Goal: Transaction & Acquisition: Purchase product/service

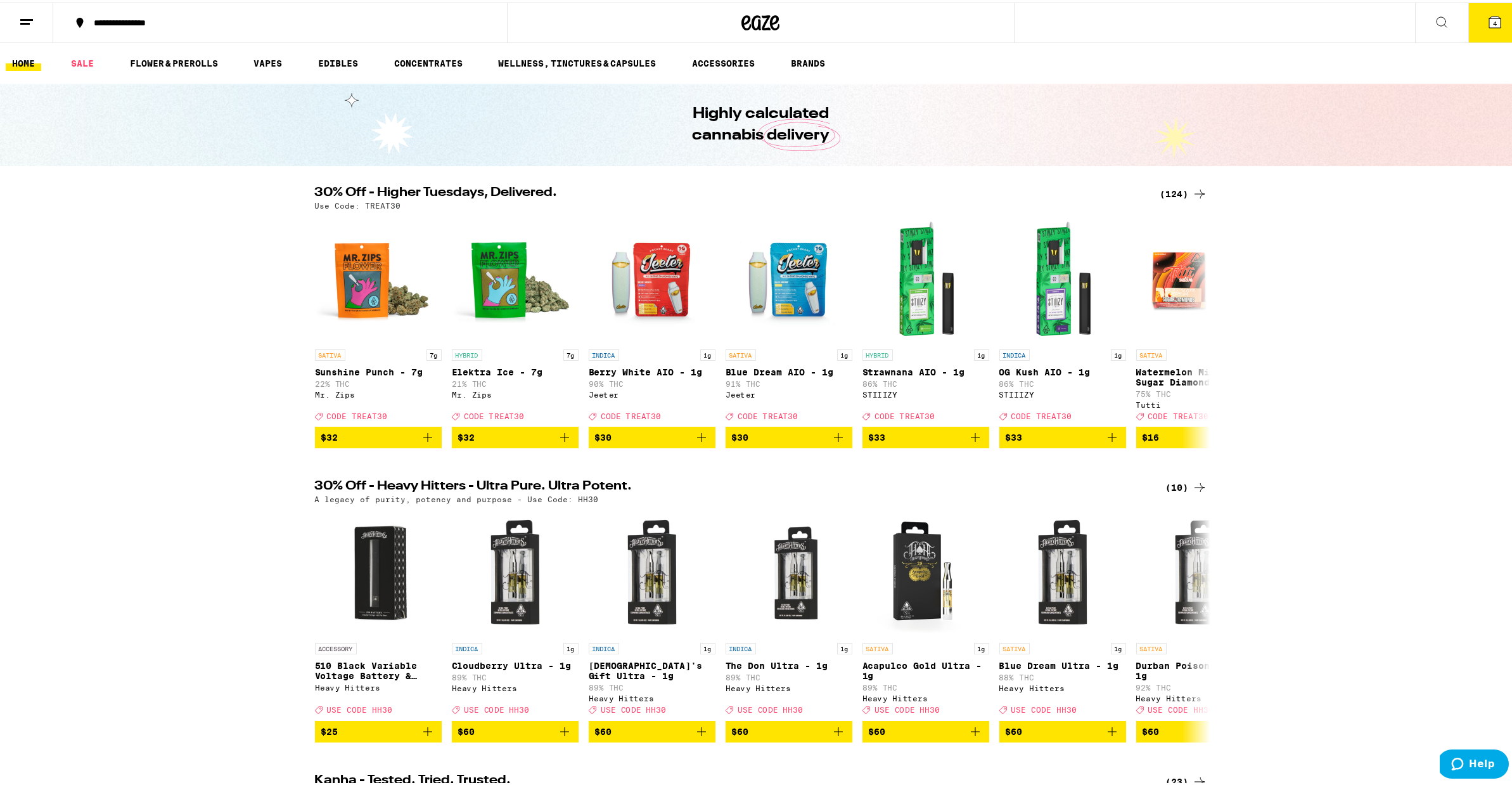
click at [1490, 21] on icon at bounding box center [1495, 19] width 11 height 11
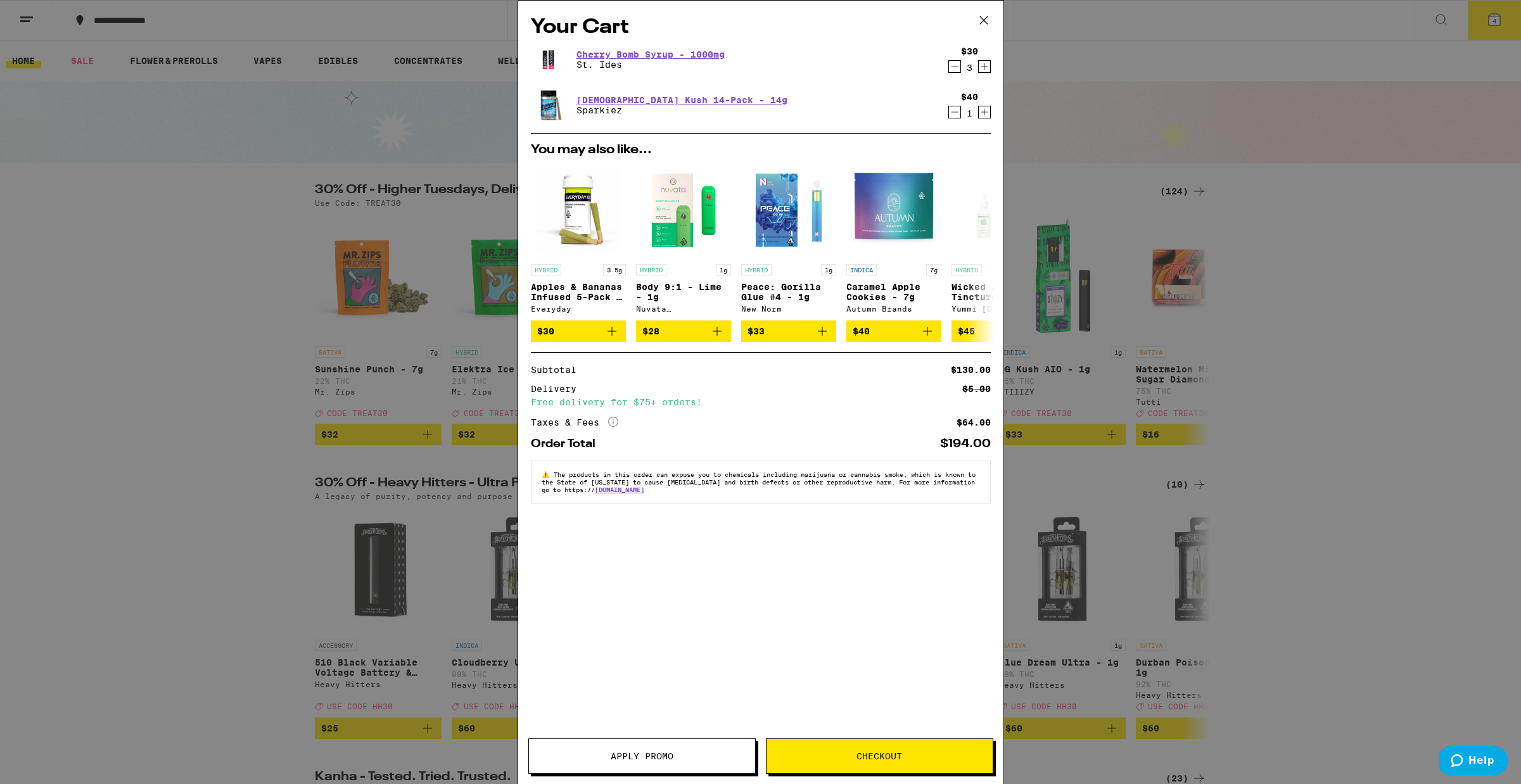
click at [953, 110] on icon "Decrement" at bounding box center [954, 112] width 11 height 15
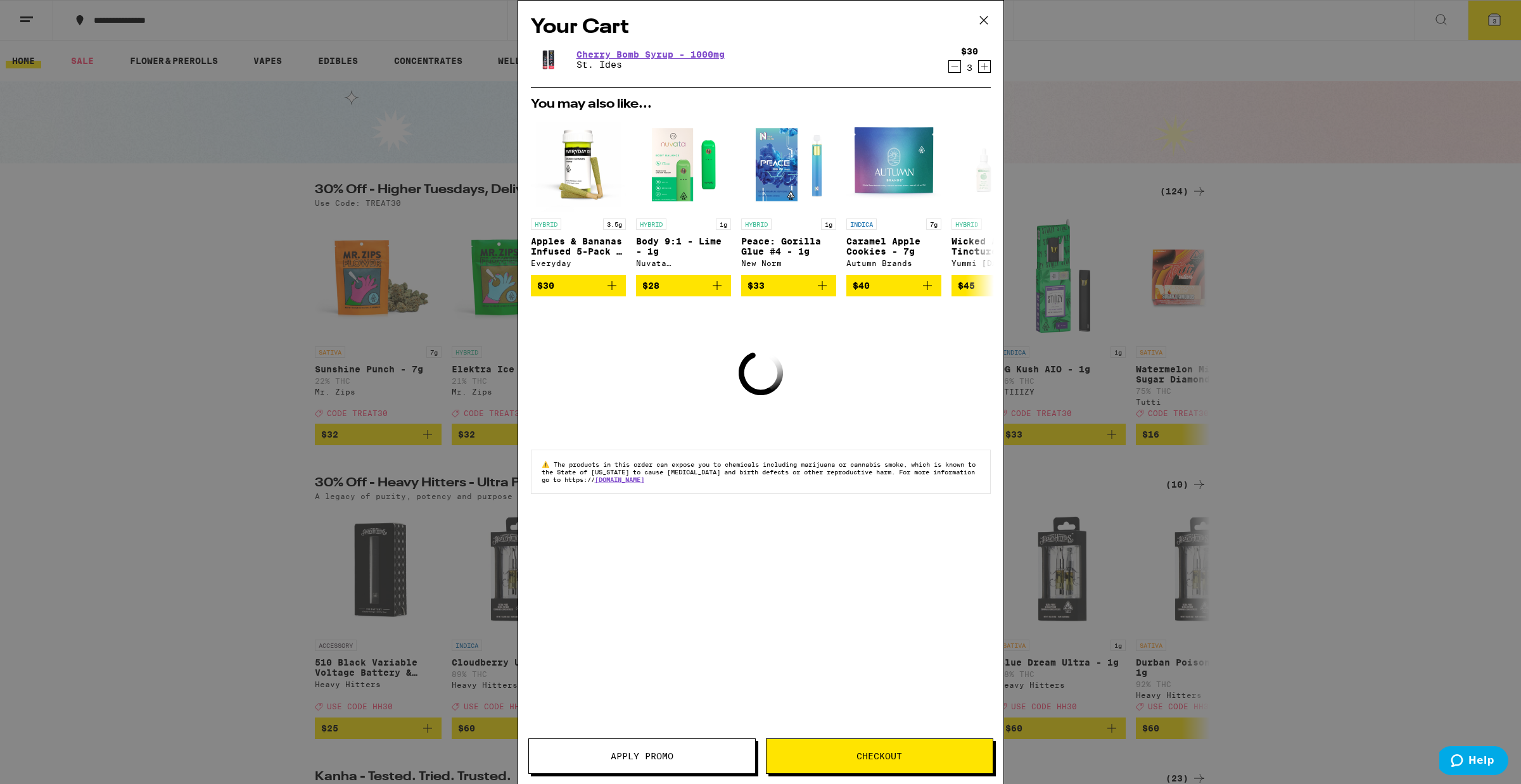
click at [953, 66] on icon "Decrement" at bounding box center [954, 66] width 11 height 15
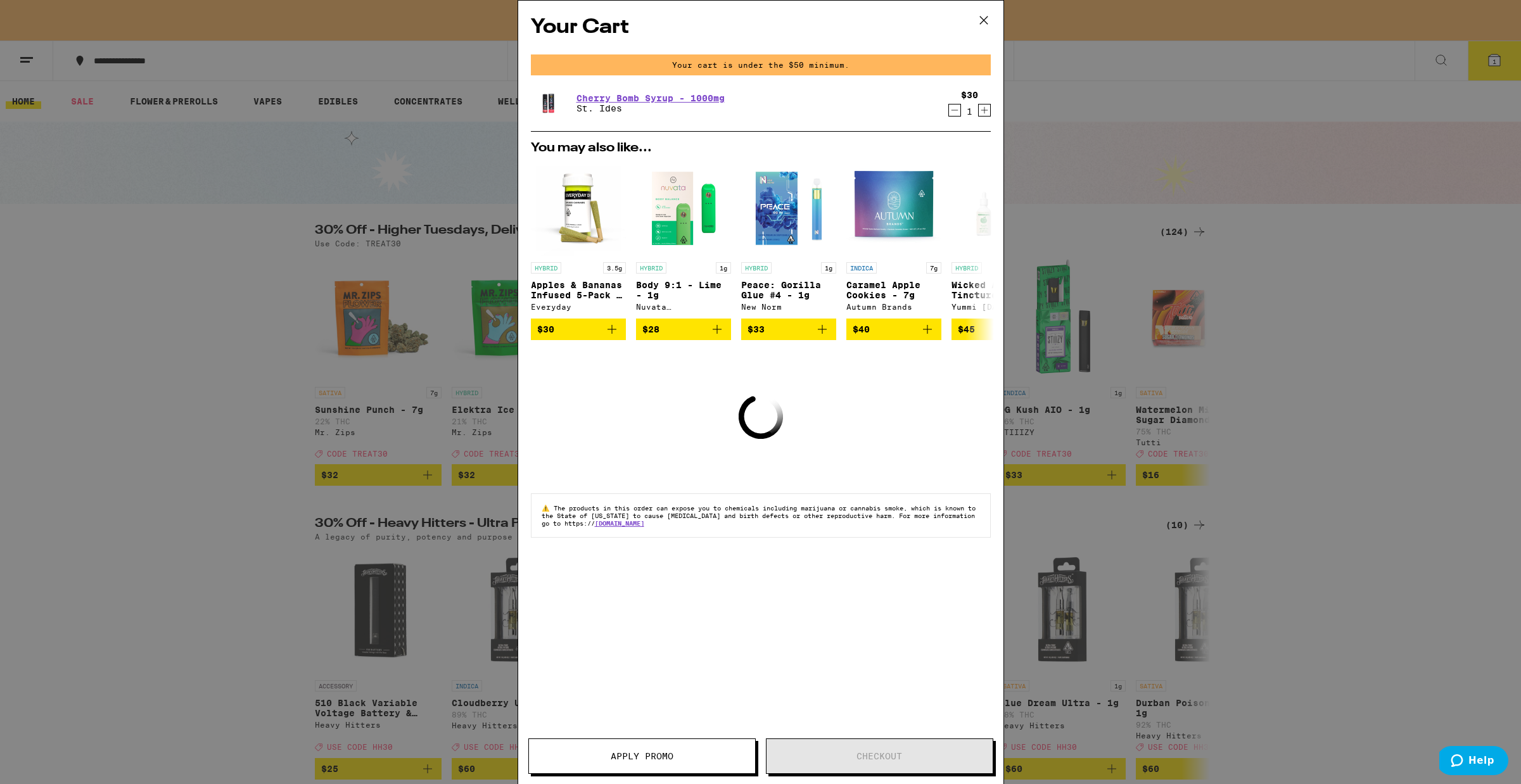
click at [979, 14] on icon at bounding box center [984, 20] width 19 height 19
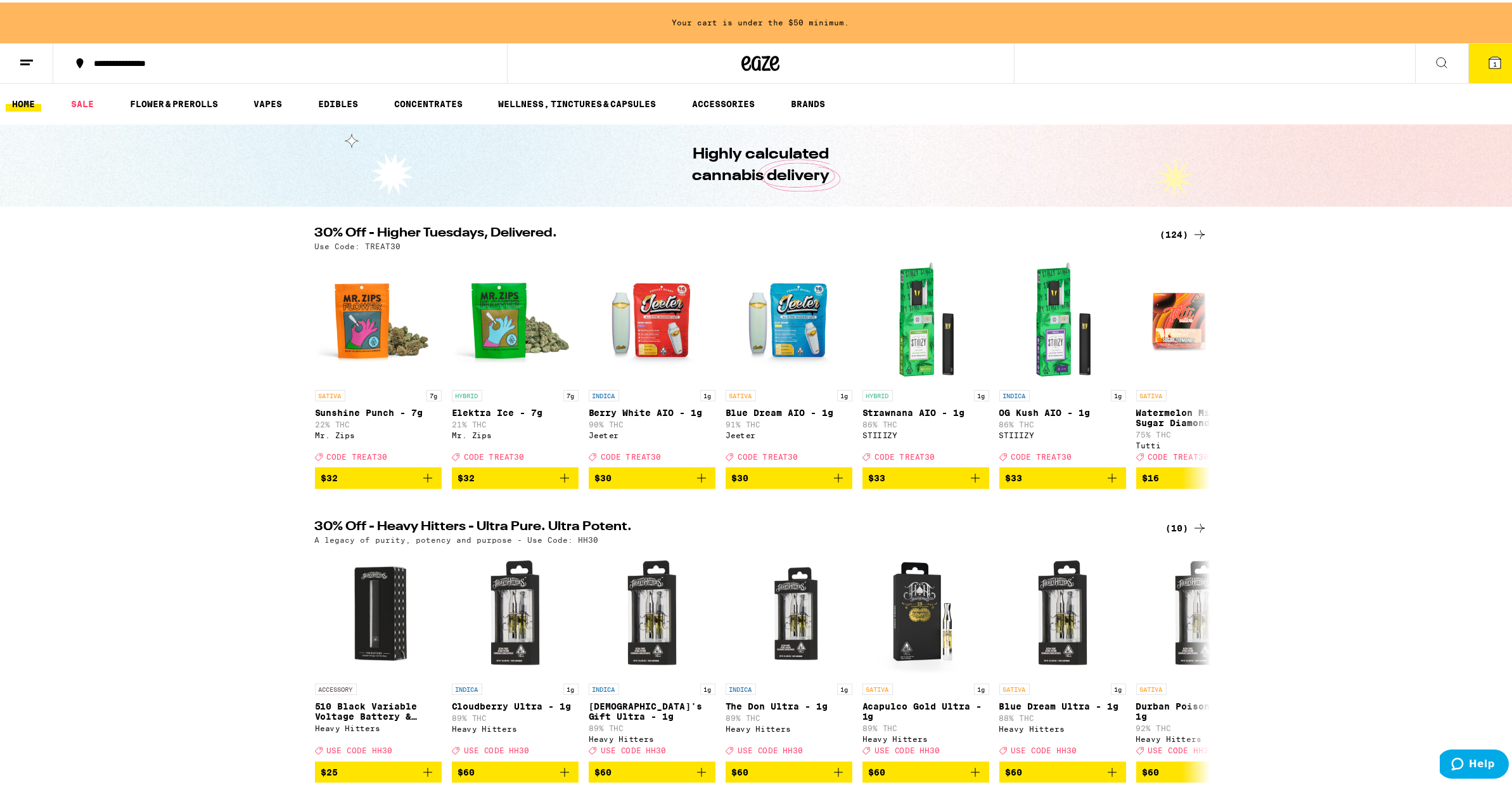
click at [1166, 236] on div "(124)" at bounding box center [1184, 232] width 47 height 15
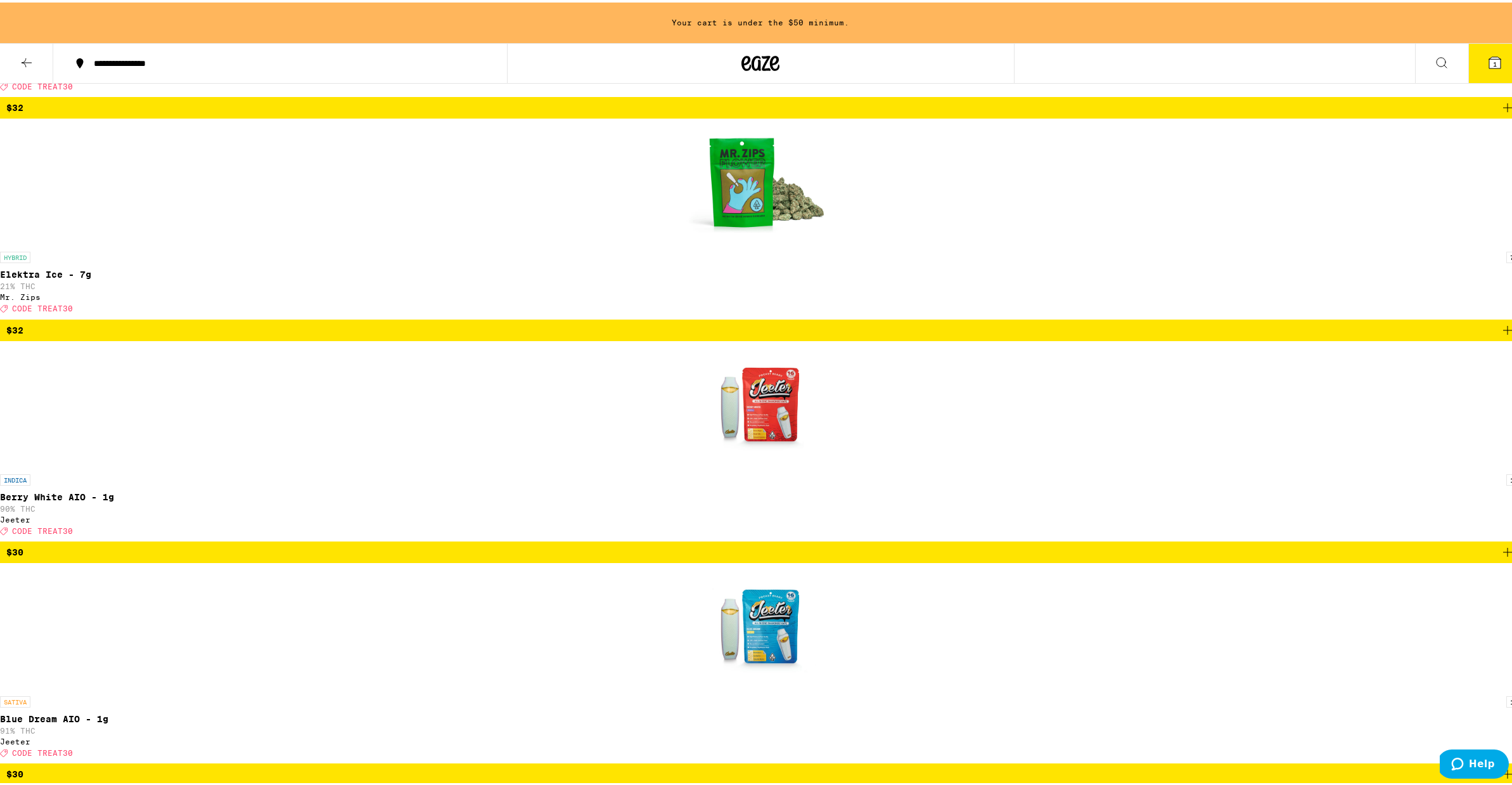
scroll to position [583, 0]
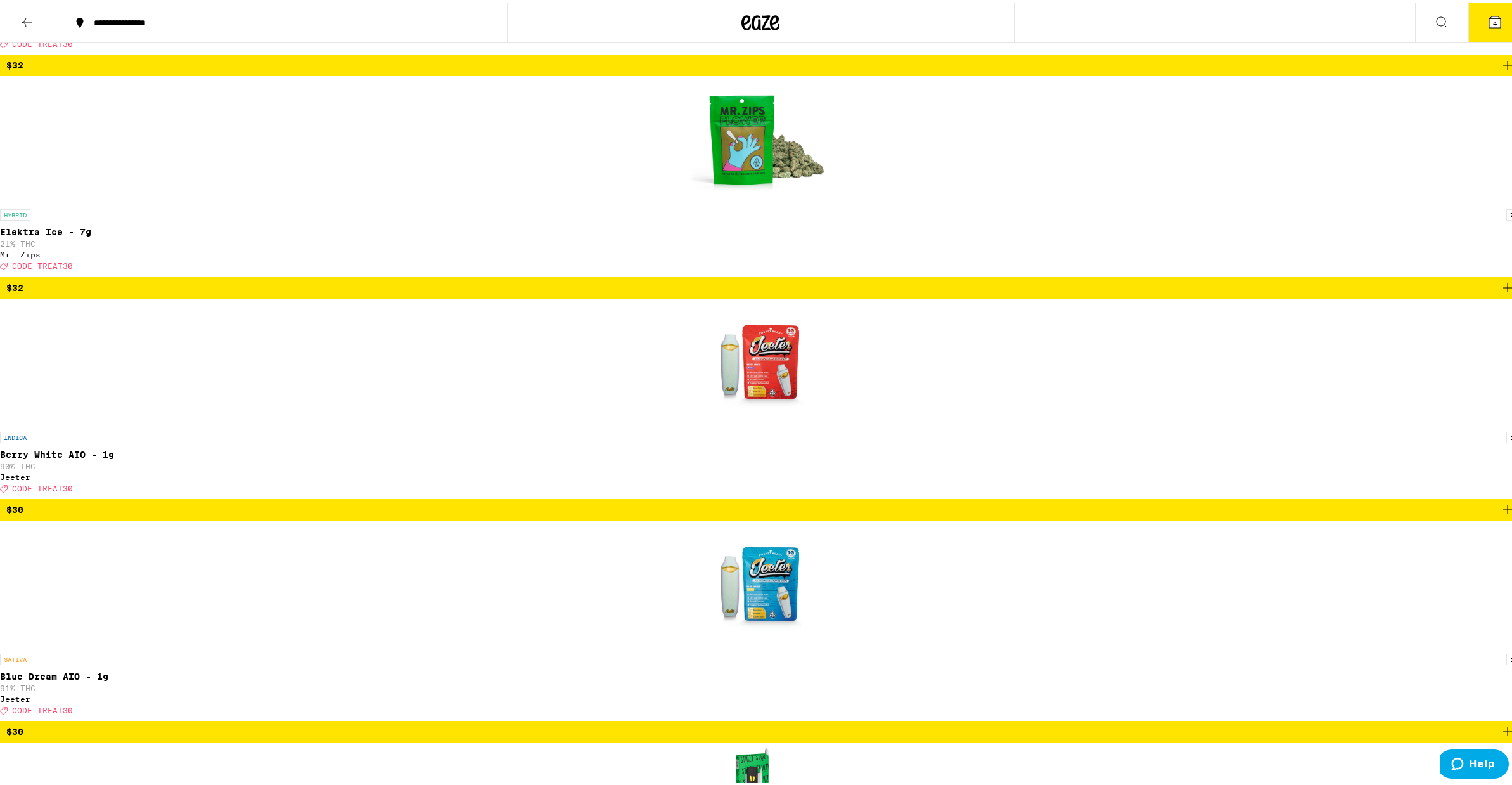
scroll to position [543, 0]
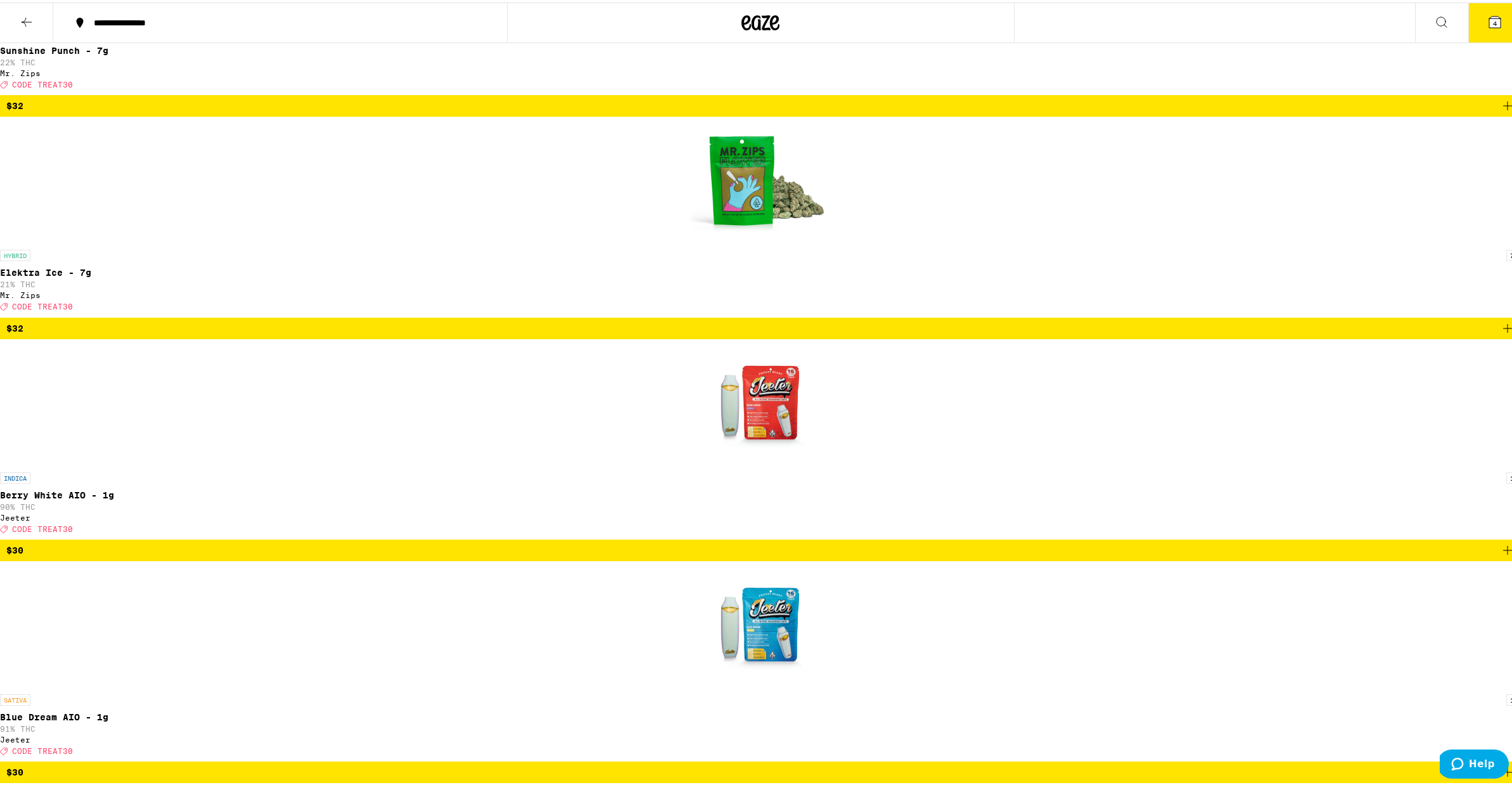
click at [1490, 19] on icon at bounding box center [1495, 19] width 11 height 11
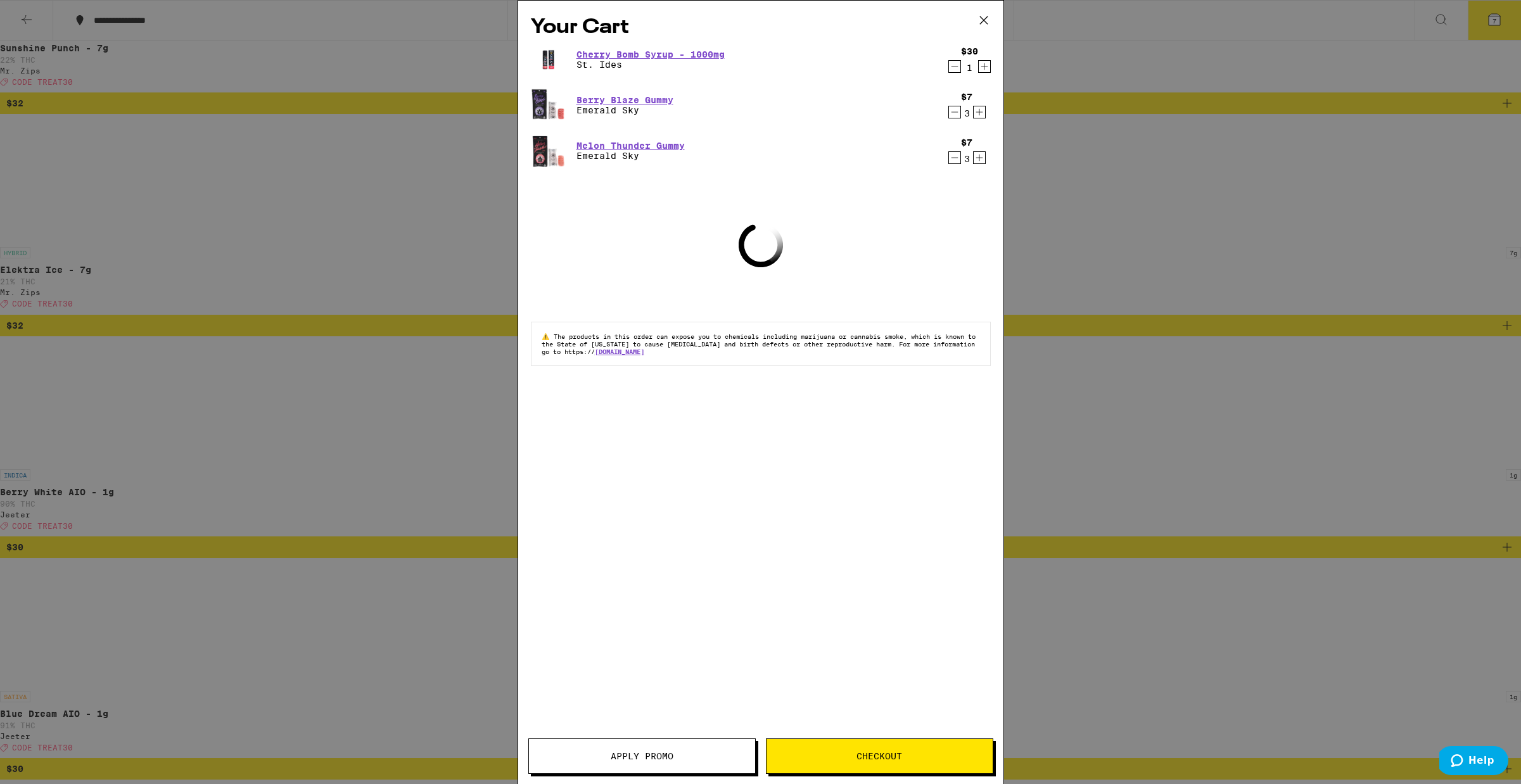
click at [643, 752] on span "Apply Promo" at bounding box center [641, 756] width 62 height 9
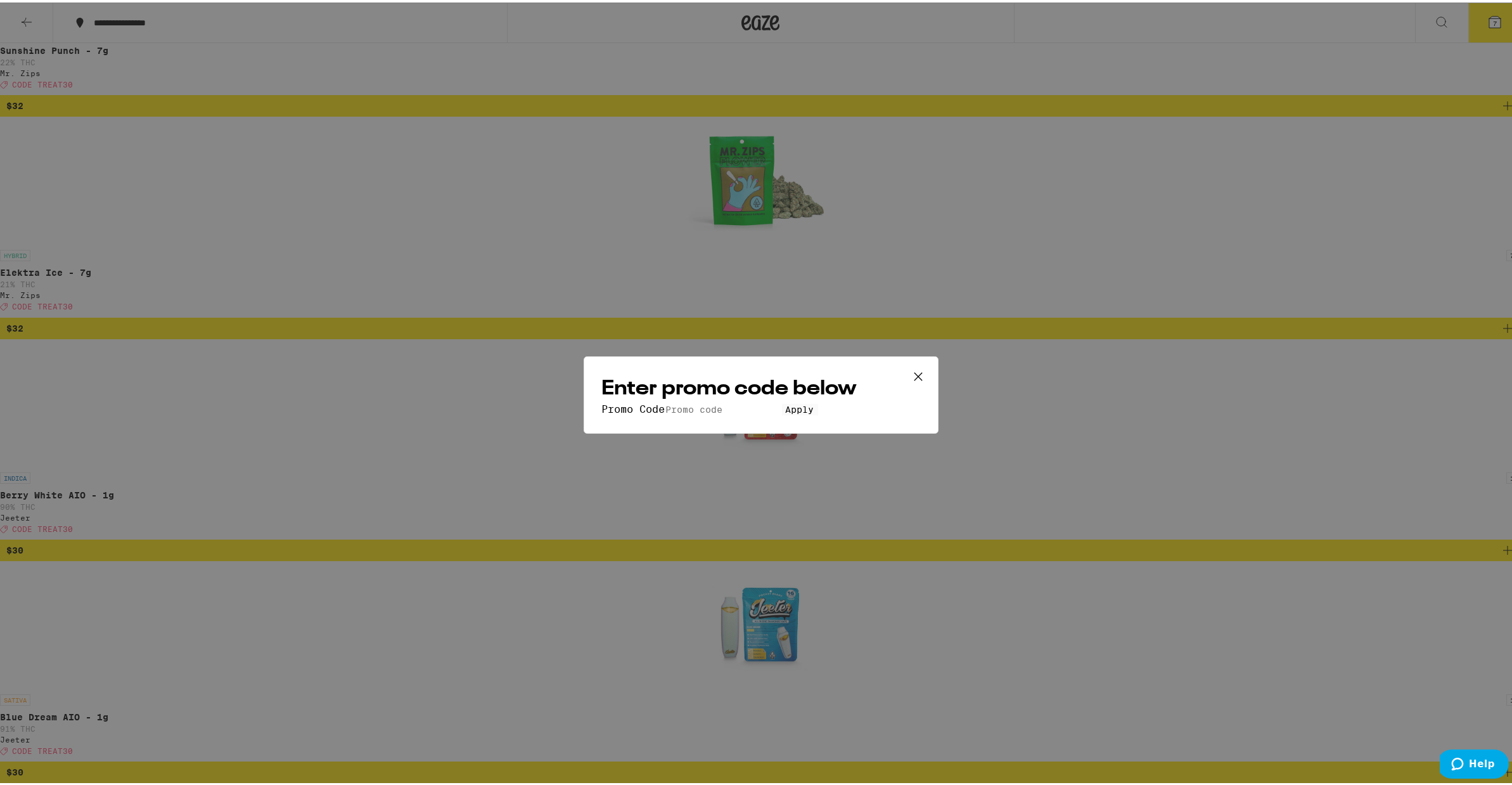
click at [665, 402] on input "Promo Code" at bounding box center [723, 407] width 117 height 11
type input "treat30"
click at [782, 413] on button "Apply" at bounding box center [800, 407] width 36 height 11
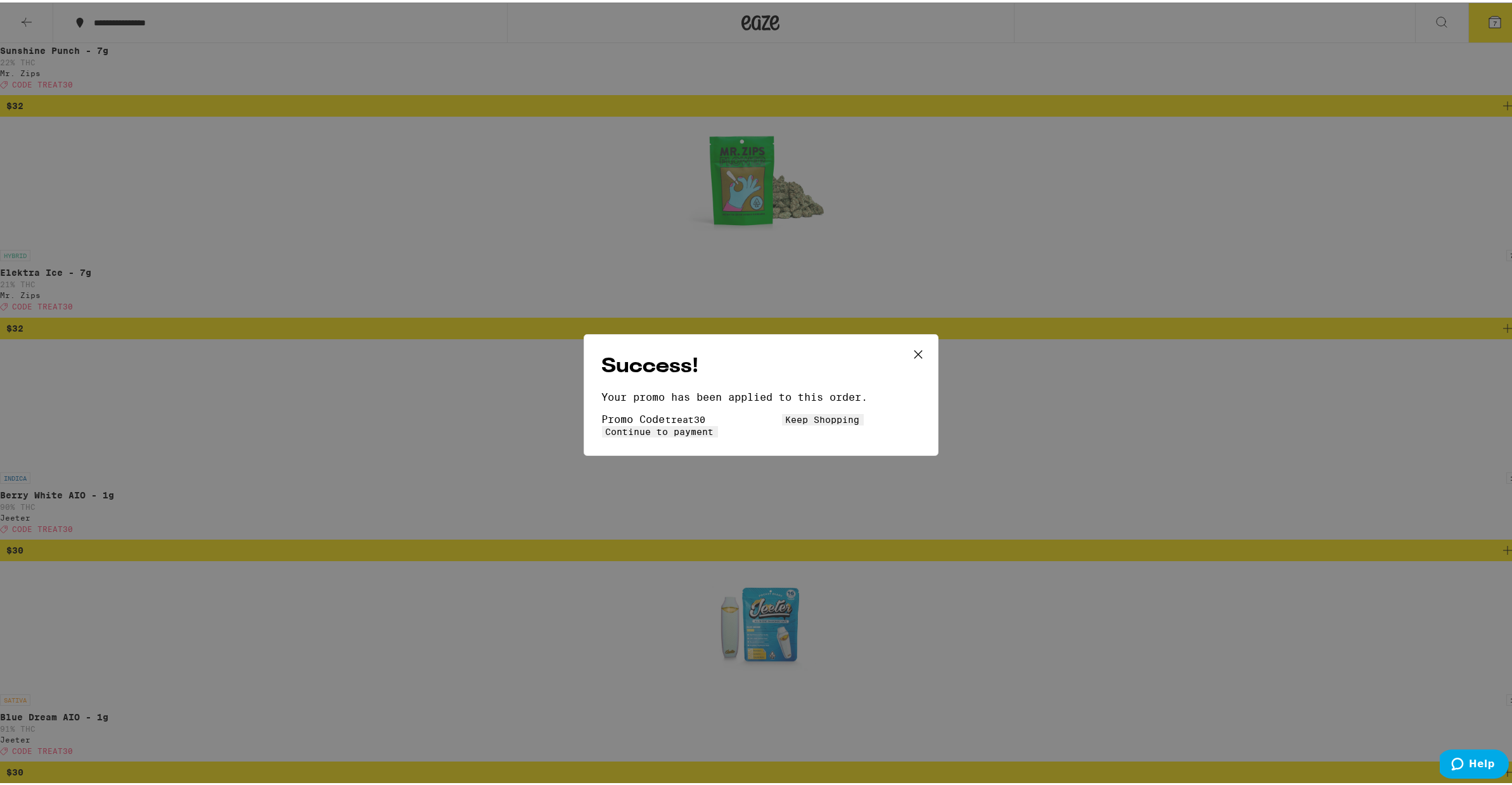
click at [714, 428] on span "Continue to payment" at bounding box center [660, 429] width 109 height 10
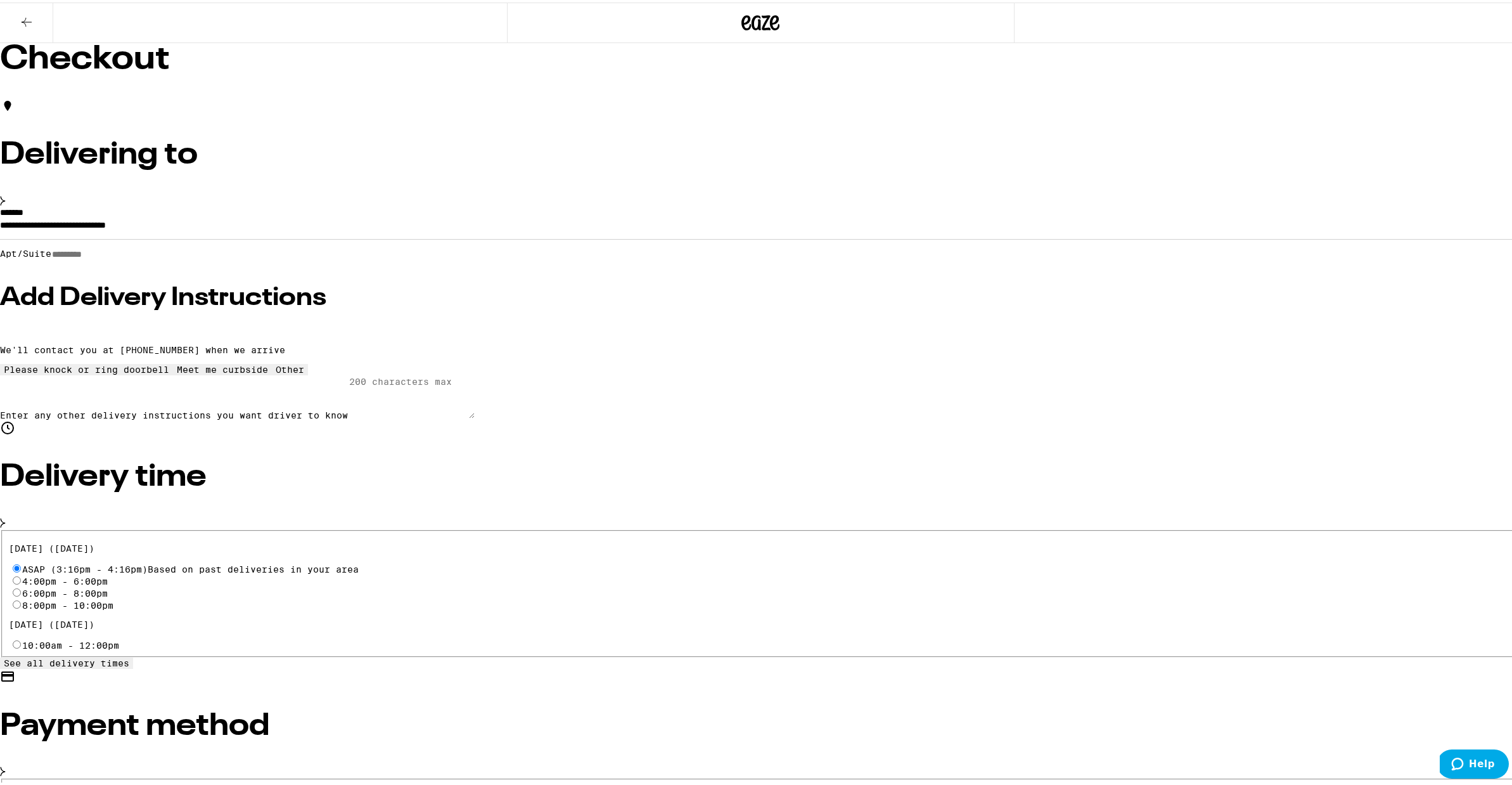
click at [25, 17] on icon at bounding box center [26, 19] width 10 height 9
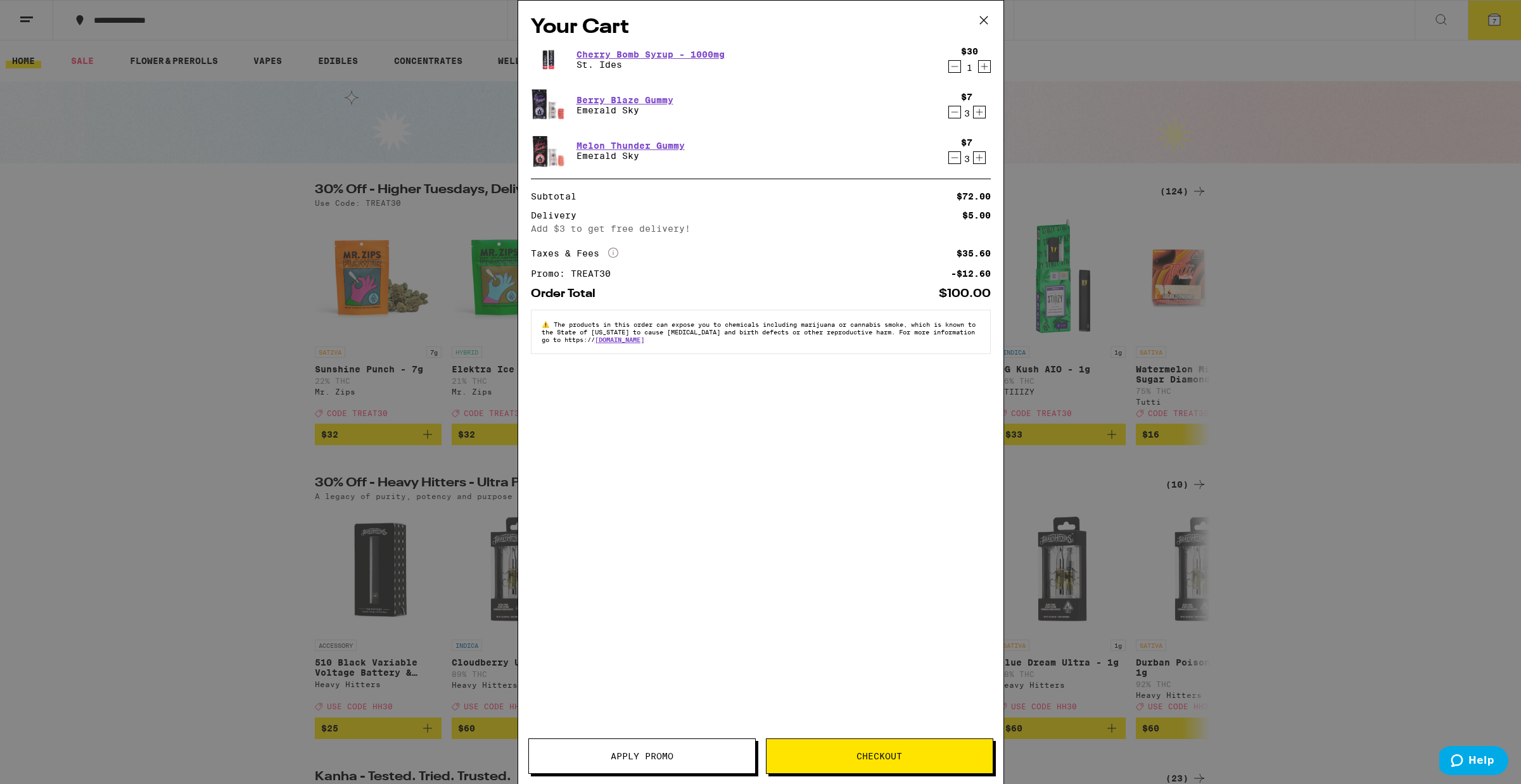
click at [951, 70] on icon "Decrement" at bounding box center [954, 66] width 11 height 15
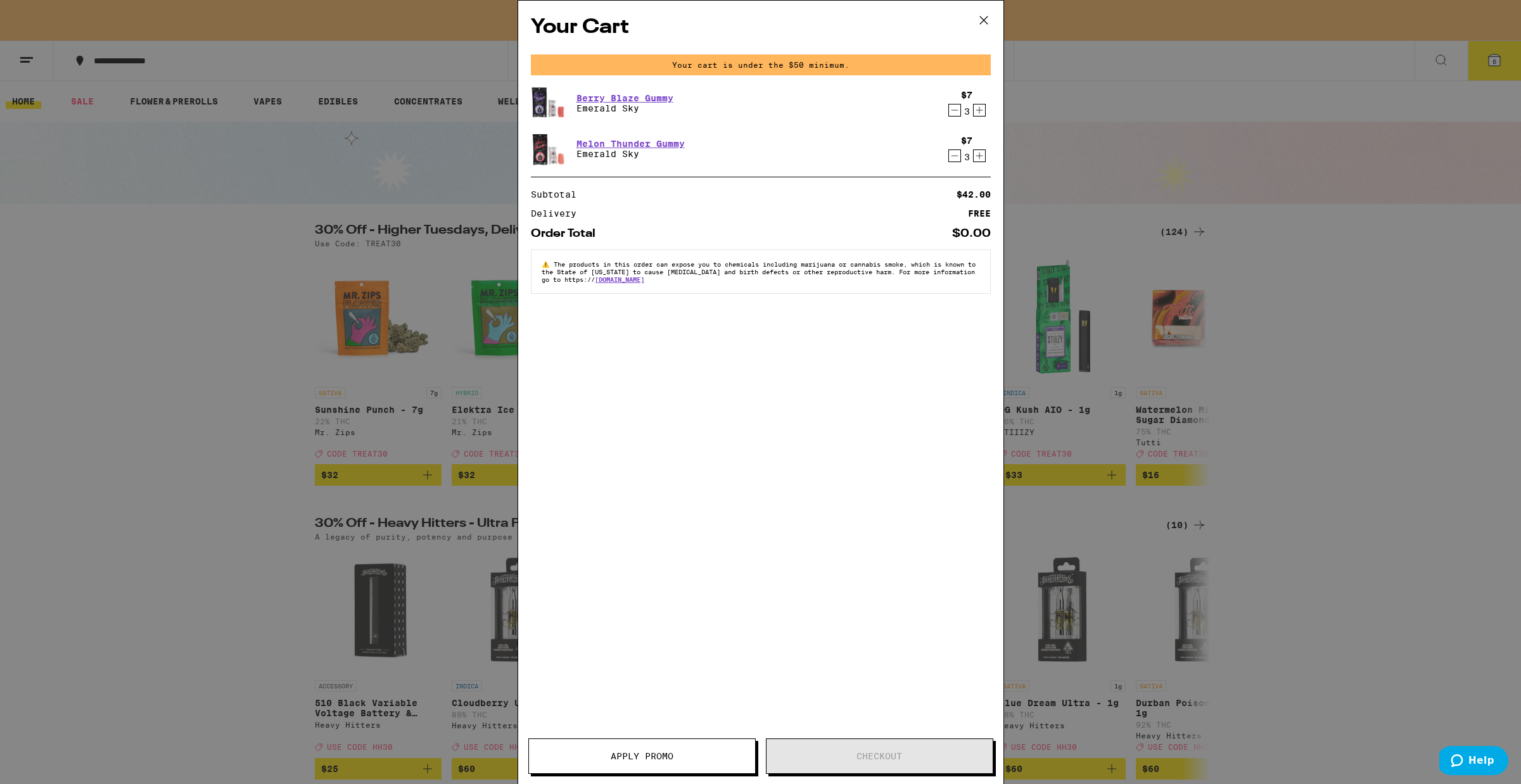
click at [978, 108] on icon "Increment" at bounding box center [979, 110] width 11 height 15
click at [982, 153] on icon "Increment" at bounding box center [979, 155] width 11 height 15
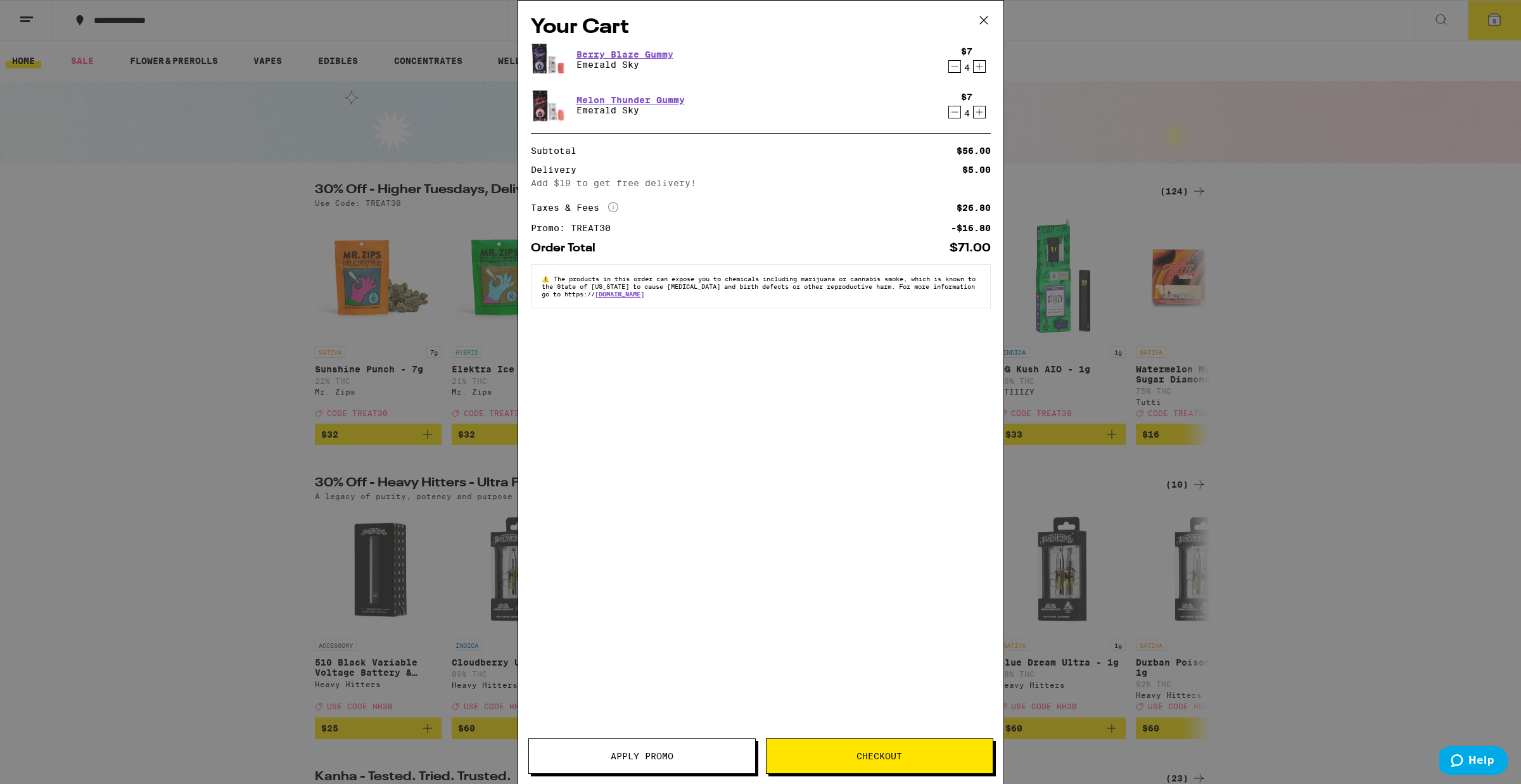
click at [980, 66] on icon "Increment" at bounding box center [979, 66] width 11 height 15
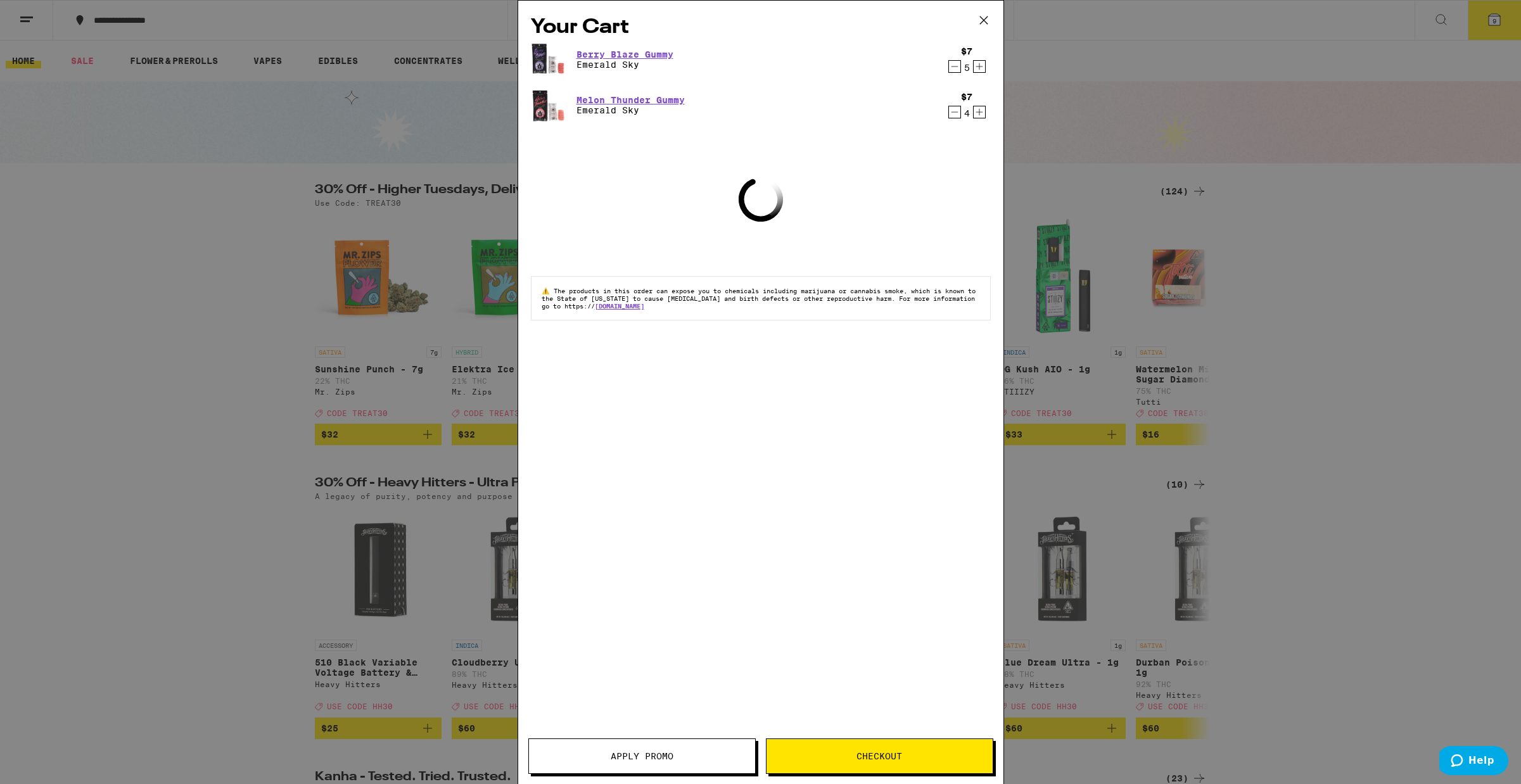
click at [981, 66] on icon "Increment" at bounding box center [979, 66] width 11 height 15
click at [937, 156] on div "Your Cart Berry Blaze Gummy Emerald Sky $7 6 Melon Thunder Gummy Emerald Sky $7…" at bounding box center [761, 373] width 486 height 745
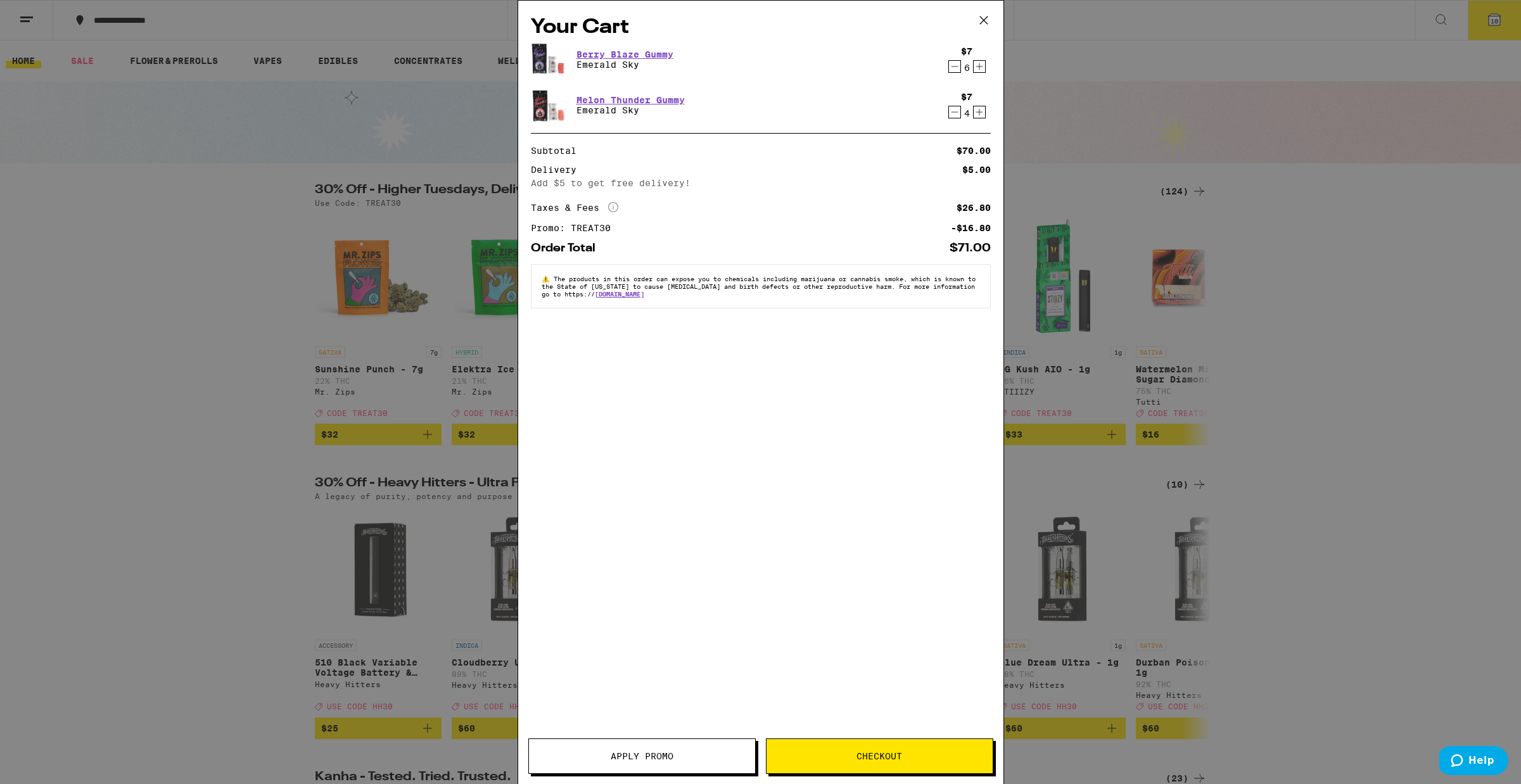
click at [975, 114] on icon "Increment" at bounding box center [979, 112] width 11 height 15
click at [955, 113] on icon "Decrement" at bounding box center [954, 112] width 11 height 15
click at [978, 114] on icon "Increment" at bounding box center [979, 112] width 11 height 15
click at [982, 20] on icon at bounding box center [984, 20] width 8 height 8
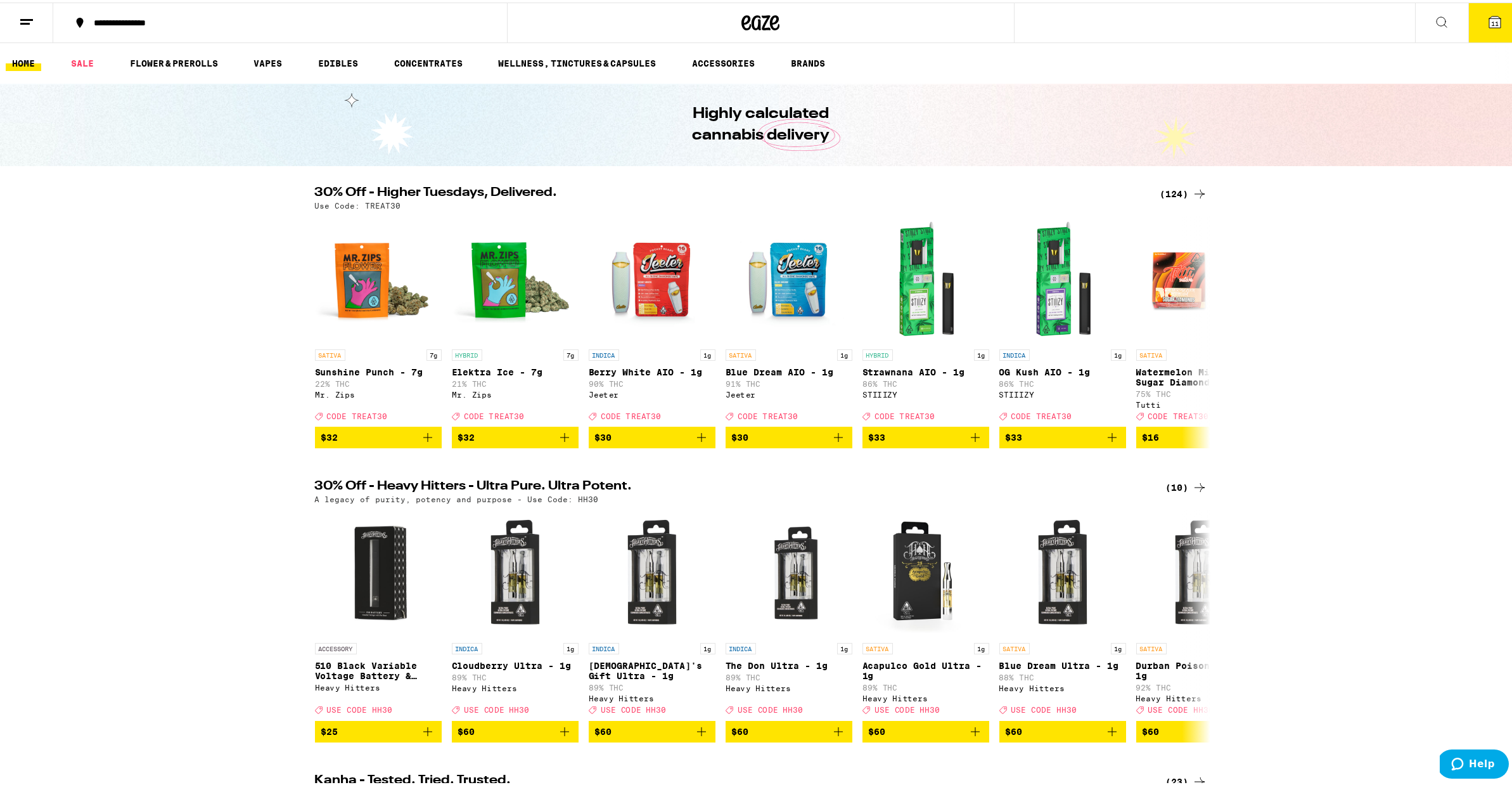
click at [1171, 493] on div "(10)" at bounding box center [1187, 485] width 41 height 15
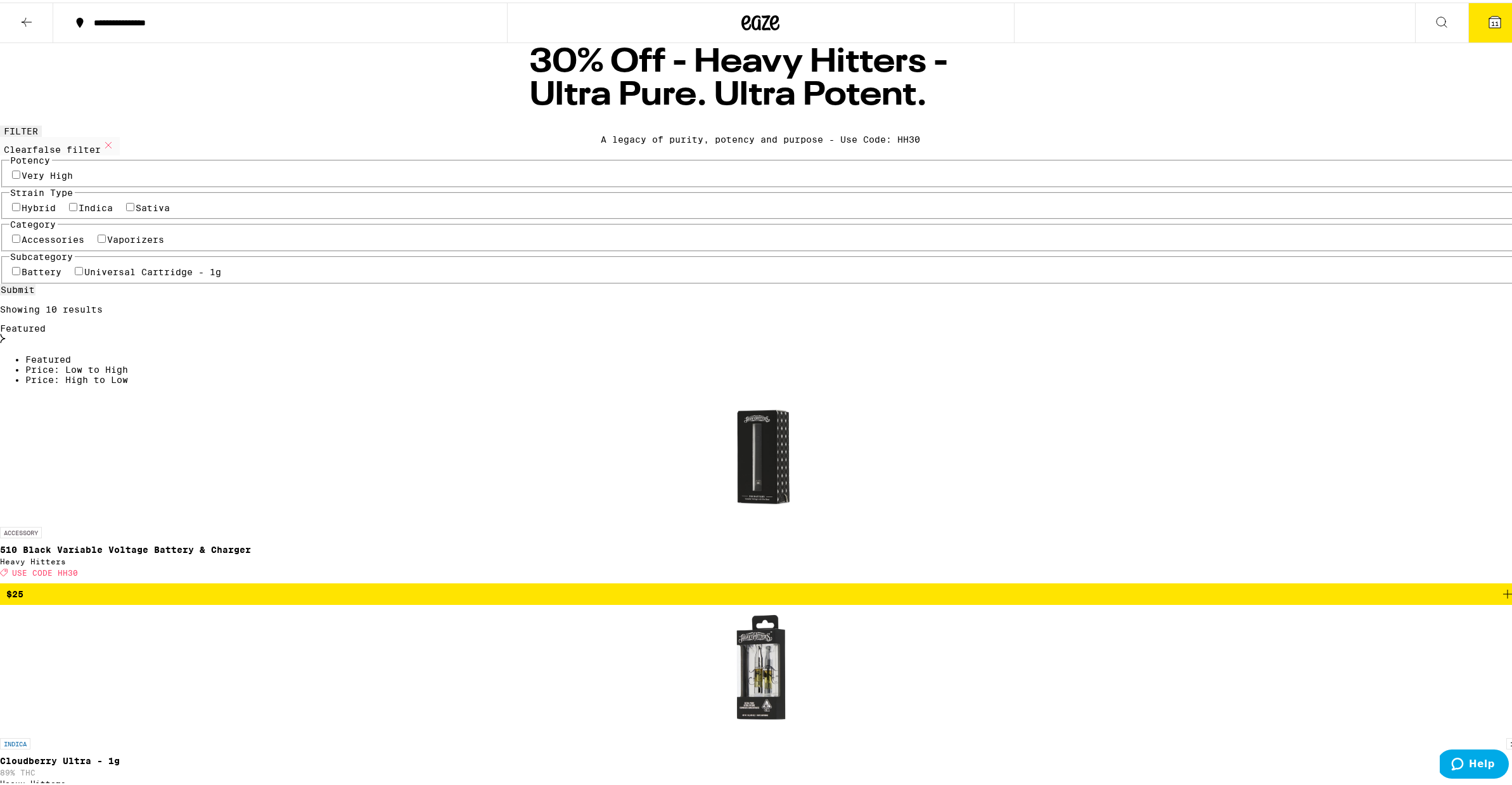
click at [27, 16] on icon at bounding box center [26, 19] width 15 height 15
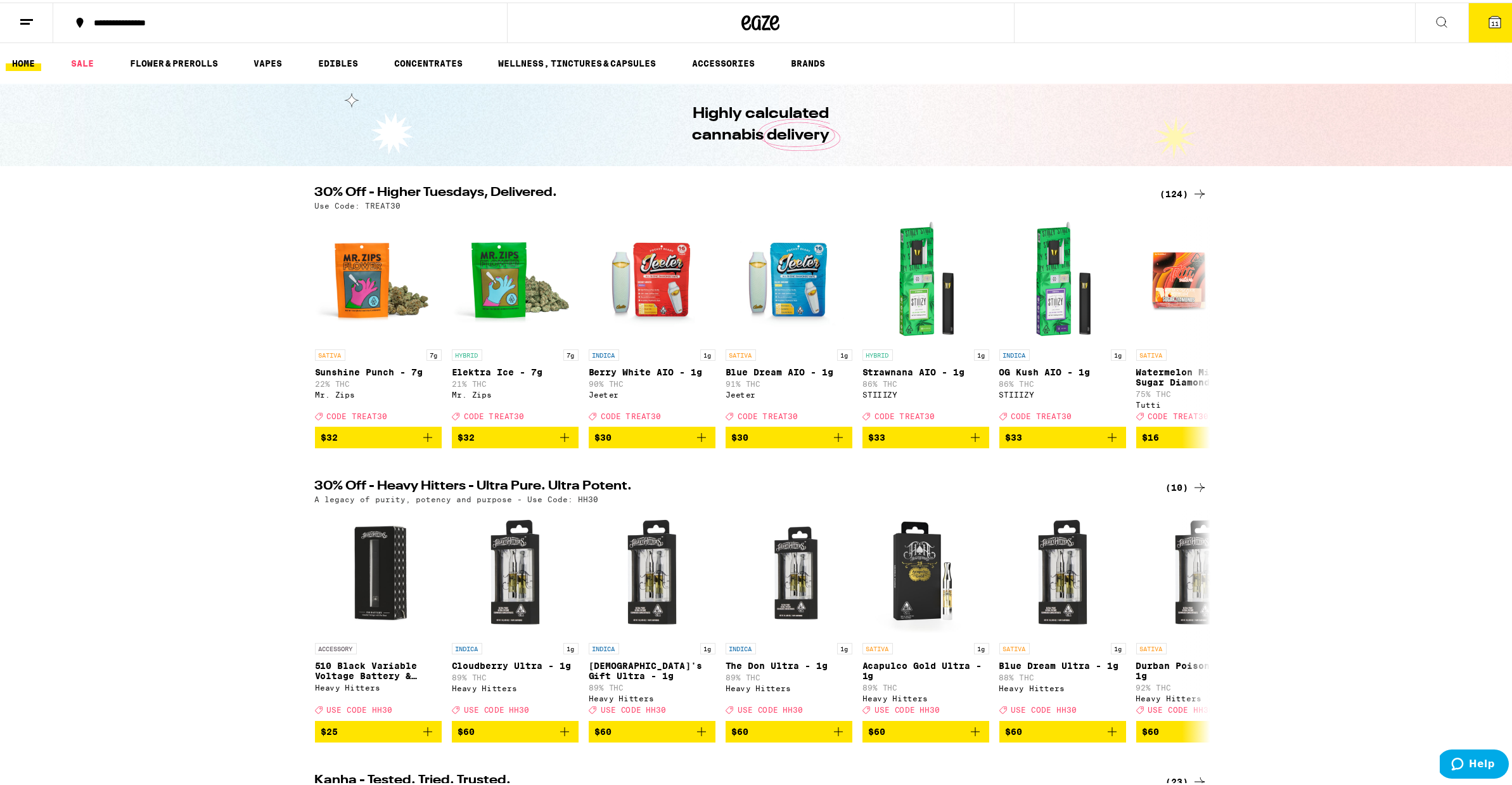
click at [1176, 185] on div "(124)" at bounding box center [1184, 191] width 47 height 15
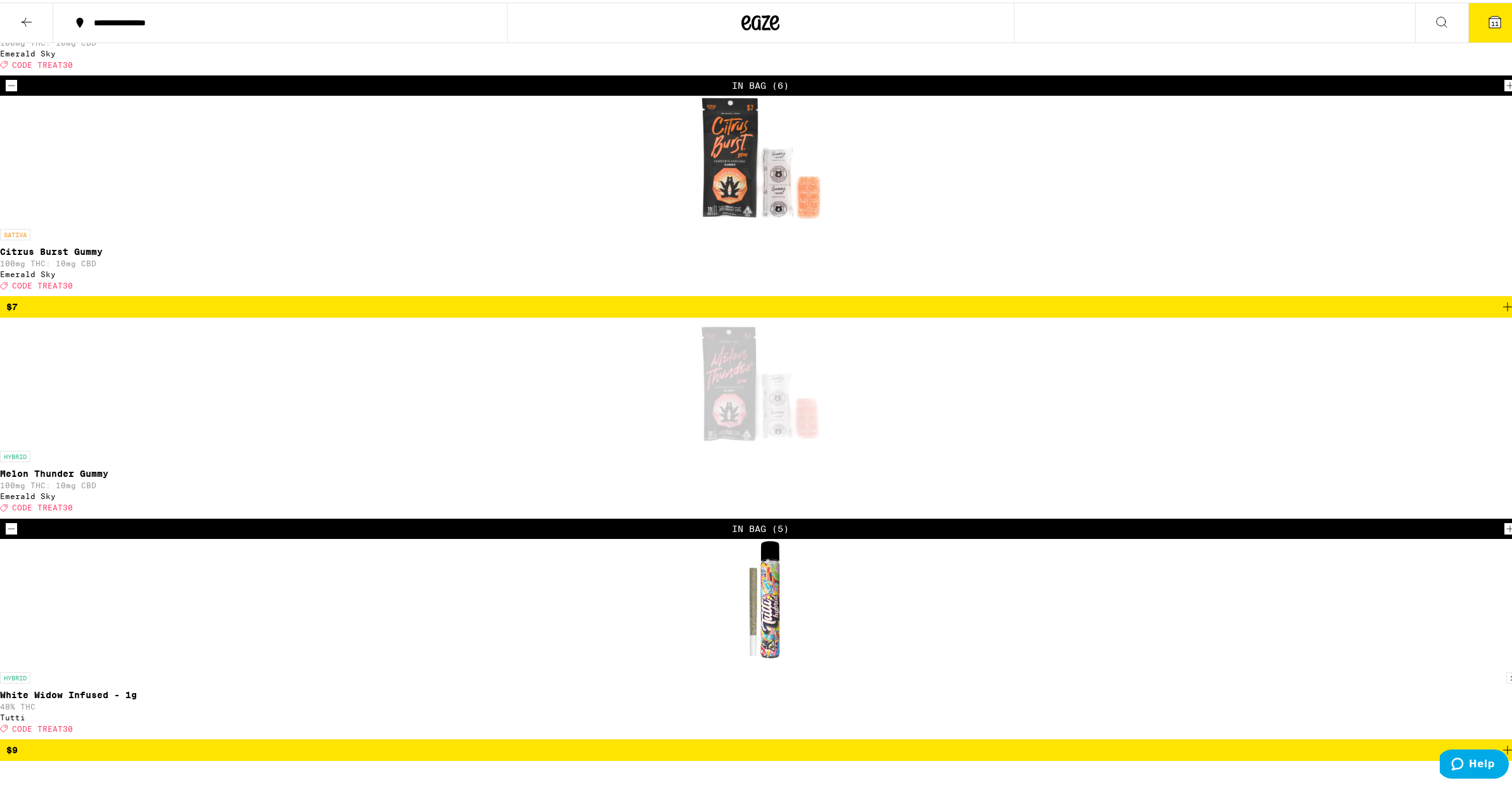
scroll to position [4335, 0]
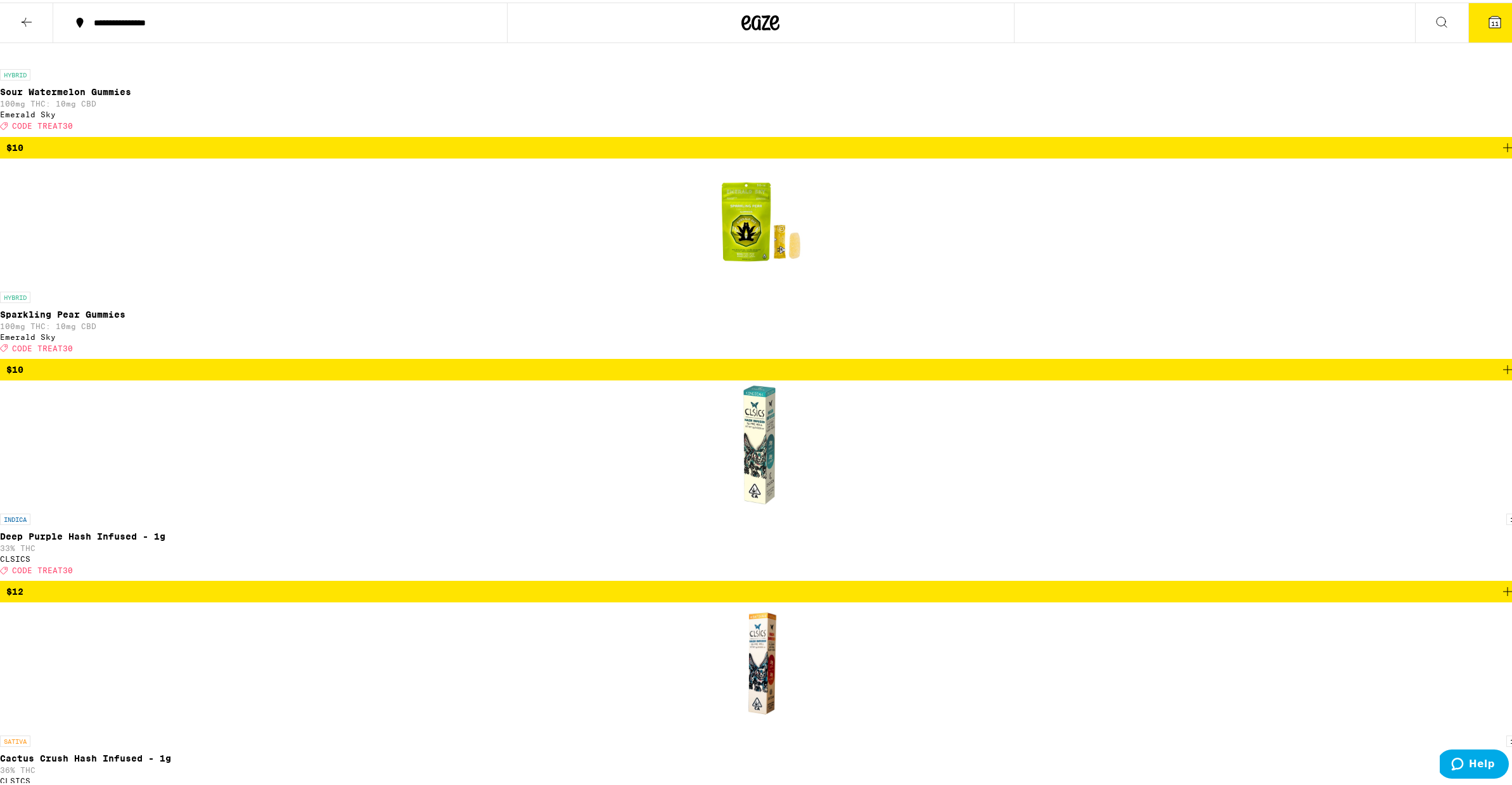
scroll to position [5623, 0]
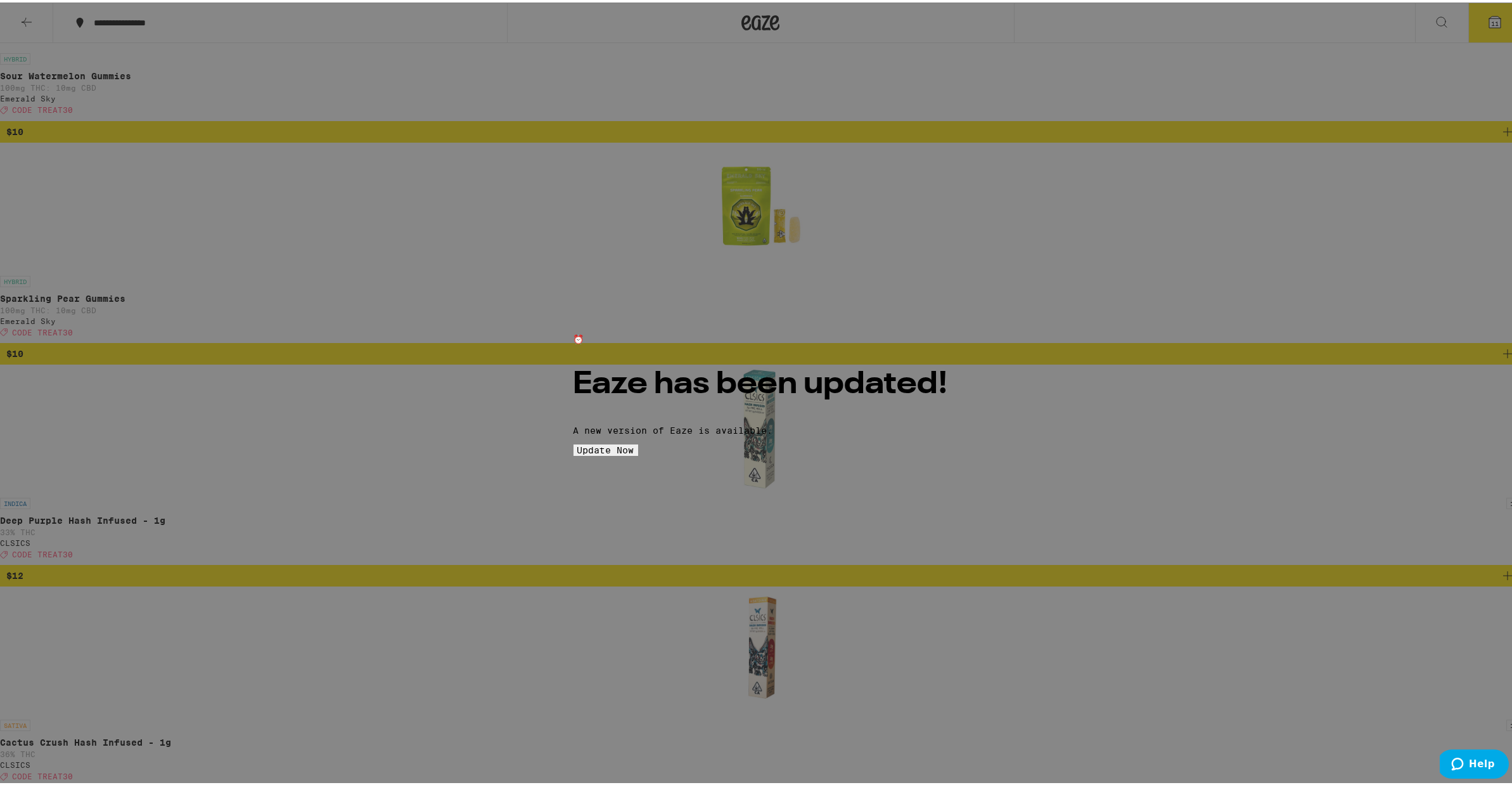
click at [635, 453] on span "Update Now" at bounding box center [606, 447] width 57 height 10
